Goal: Information Seeking & Learning: Learn about a topic

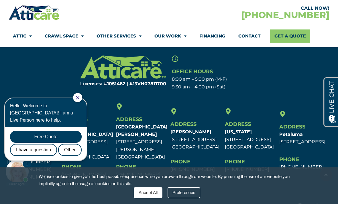
scroll to position [1877, 0]
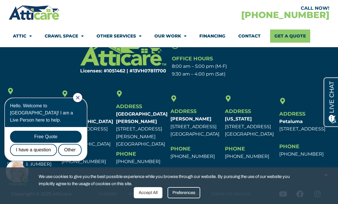
click at [80, 99] on icon "Close Chat" at bounding box center [78, 98] width 4 height 4
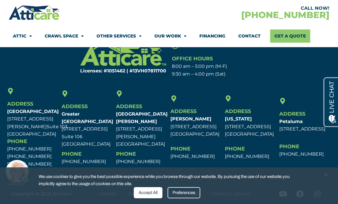
click at [315, 191] on div "We use cookies to give you the best possible experience while you browse throug…" at bounding box center [169, 186] width 338 height 37
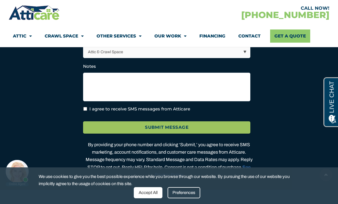
scroll to position [1712, 0]
click at [179, 39] on link "Our Work" at bounding box center [170, 36] width 32 height 13
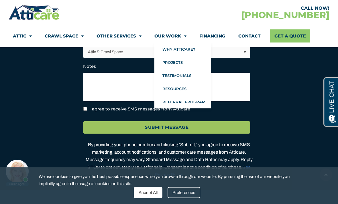
scroll to position [1712, 0]
click at [184, 65] on link "Projects" at bounding box center [182, 62] width 57 height 13
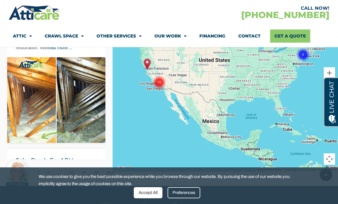
scroll to position [148, 0]
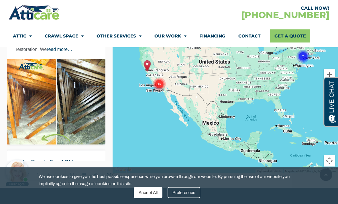
click at [95, 109] on img at bounding box center [56, 108] width 98 height 98
click at [91, 121] on img at bounding box center [56, 108] width 98 height 98
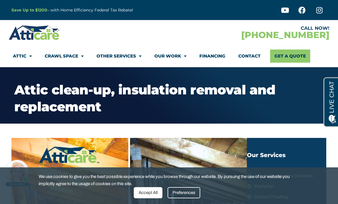
click at [174, 60] on link "Our Work" at bounding box center [170, 56] width 32 height 13
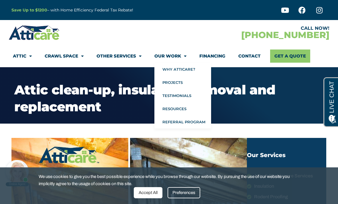
click at [191, 96] on link "Testimonials" at bounding box center [182, 95] width 57 height 13
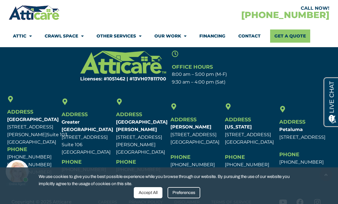
scroll to position [662, 0]
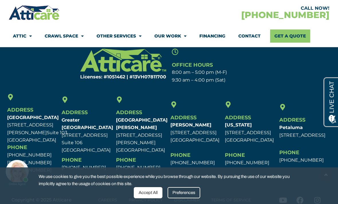
click at [191, 199] on div "Preferences" at bounding box center [184, 192] width 33 height 11
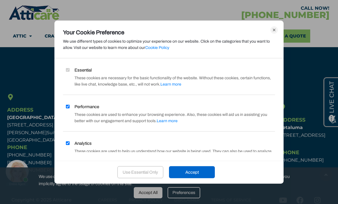
click at [275, 29] on icon at bounding box center [273, 29] width 7 height 7
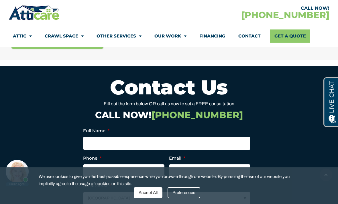
scroll to position [368, 0]
click at [71, 35] on link "Crawl Space" at bounding box center [64, 36] width 39 height 13
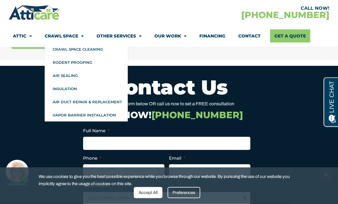
scroll to position [368, 0]
click at [23, 33] on link "Attic" at bounding box center [22, 36] width 19 height 13
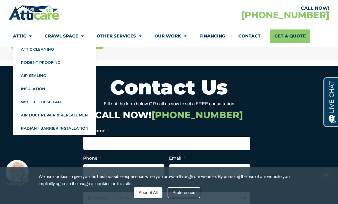
click at [30, 45] on link "Attic Cleaning" at bounding box center [54, 49] width 83 height 13
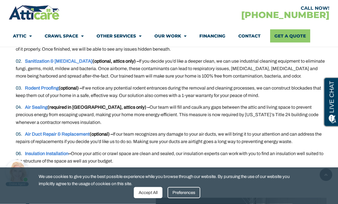
scroll to position [1151, 0]
